Goal: Register for event/course

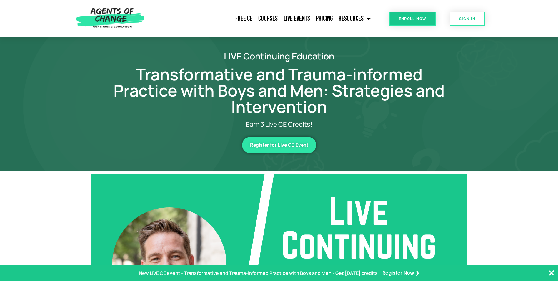
click at [407, 15] on link "Enroll Now" at bounding box center [413, 19] width 46 height 14
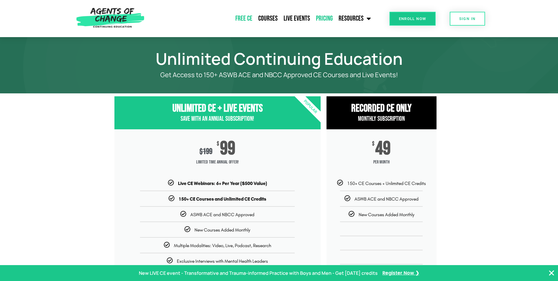
click at [249, 16] on link "Free CE" at bounding box center [244, 18] width 23 height 15
